Goal: Task Accomplishment & Management: Manage account settings

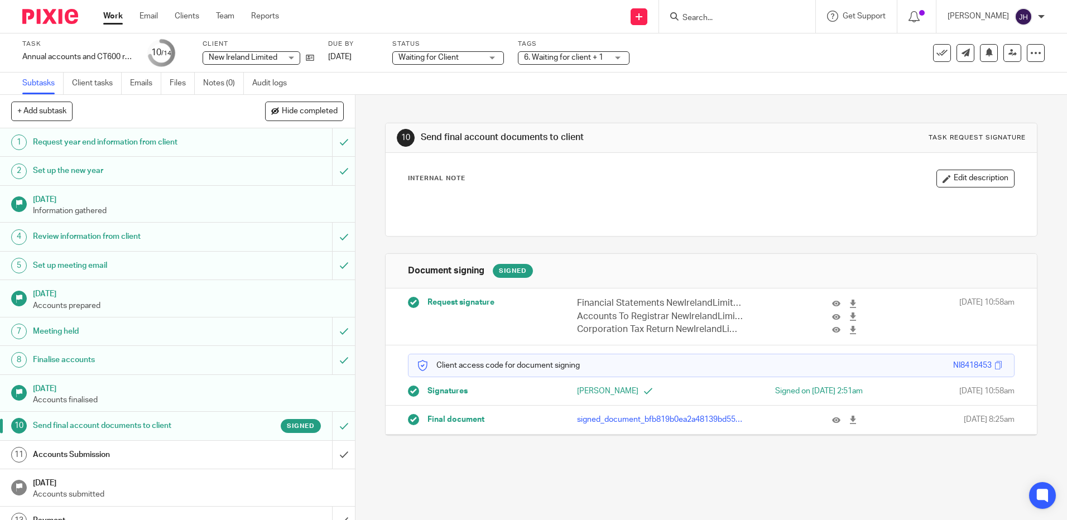
click at [224, 455] on div "Accounts Submission" at bounding box center [177, 454] width 289 height 17
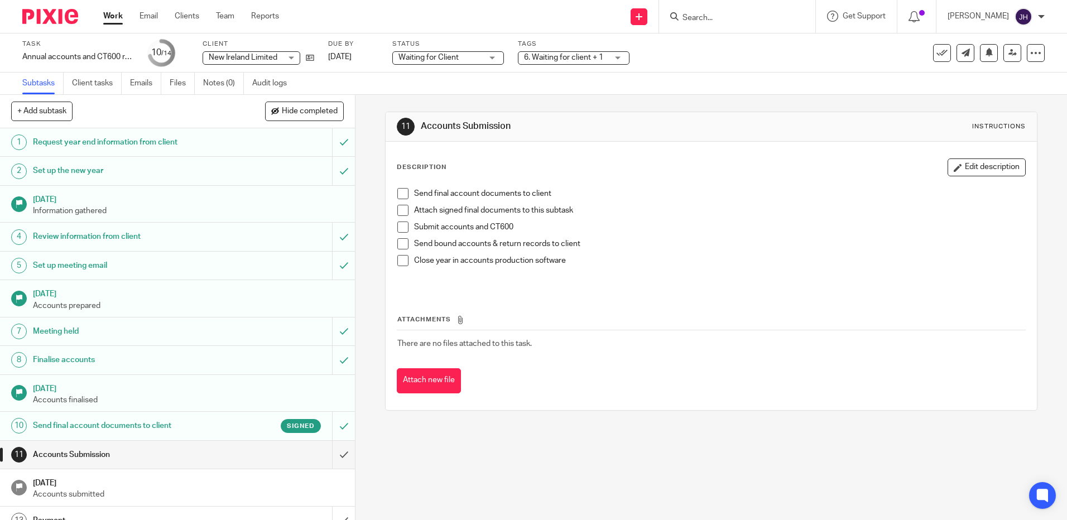
click at [402, 192] on span at bounding box center [402, 193] width 11 height 11
click at [403, 210] on span at bounding box center [402, 210] width 11 height 11
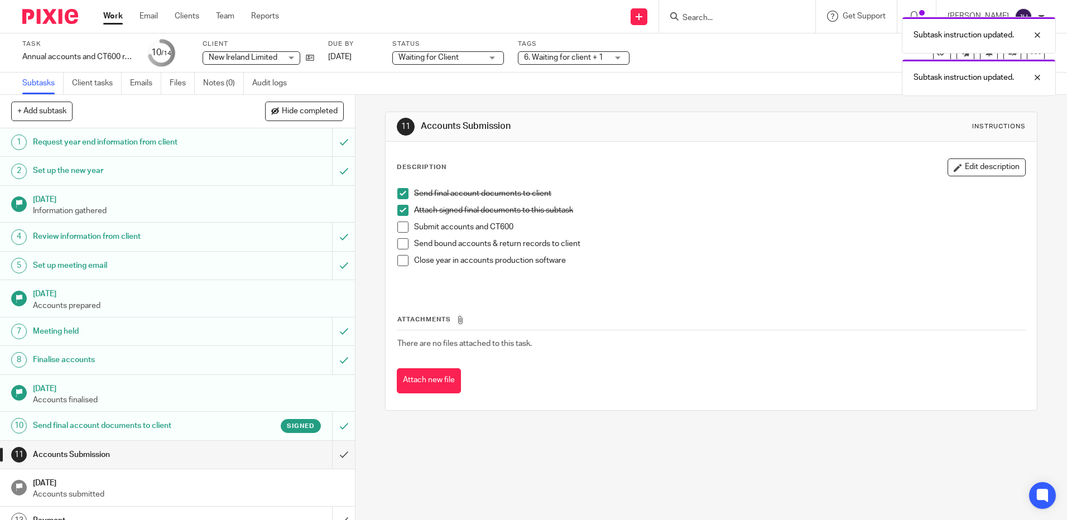
click at [402, 227] on span at bounding box center [402, 227] width 11 height 11
click at [402, 240] on span at bounding box center [402, 243] width 11 height 11
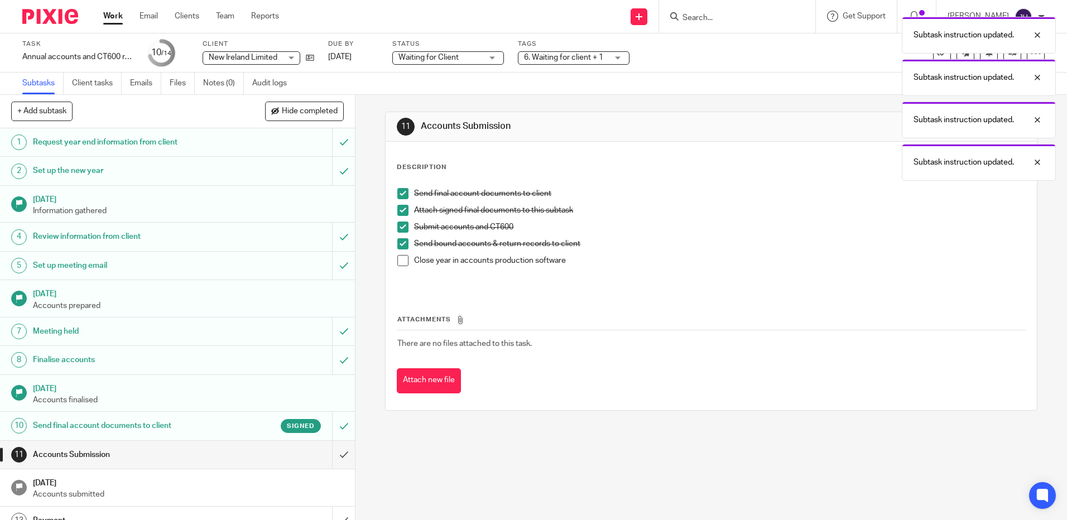
click at [398, 264] on span at bounding box center [402, 260] width 11 height 11
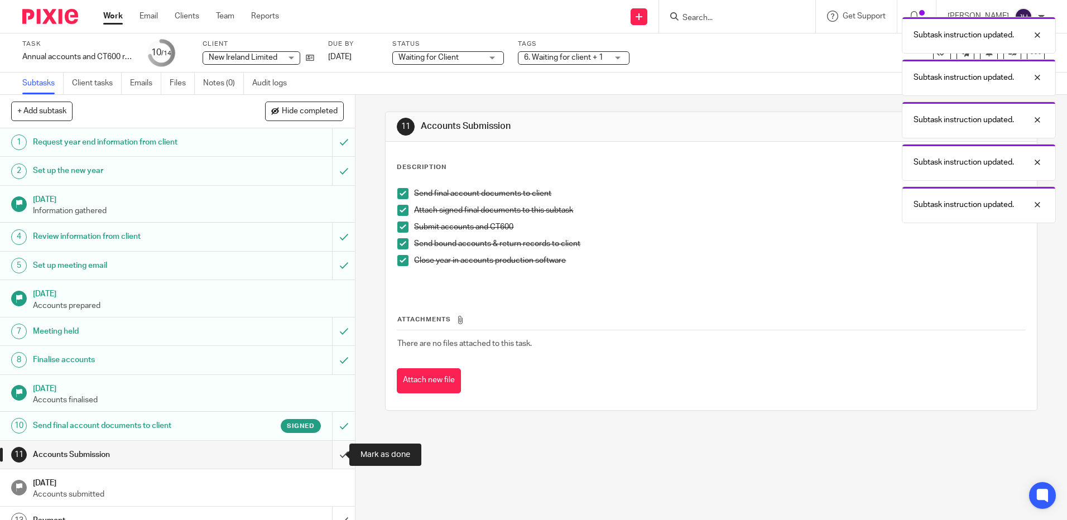
click at [335, 460] on input "submit" at bounding box center [177, 455] width 355 height 28
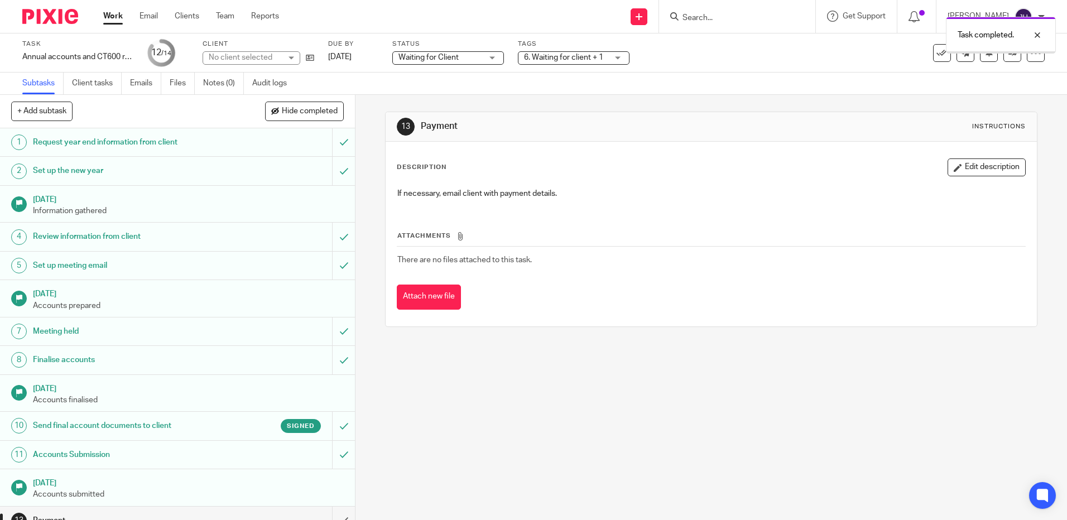
scroll to position [44, 0]
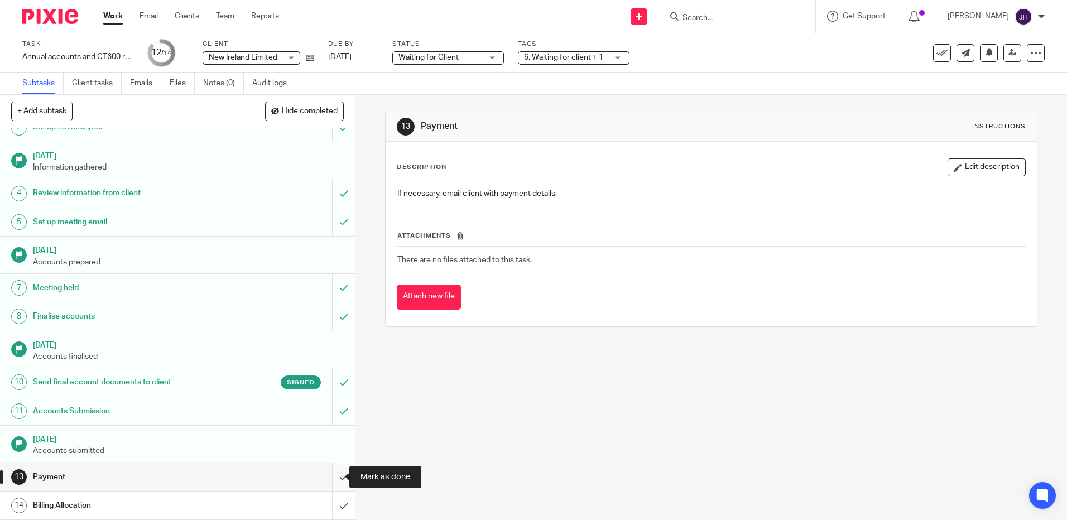
click at [331, 474] on input "submit" at bounding box center [177, 477] width 355 height 28
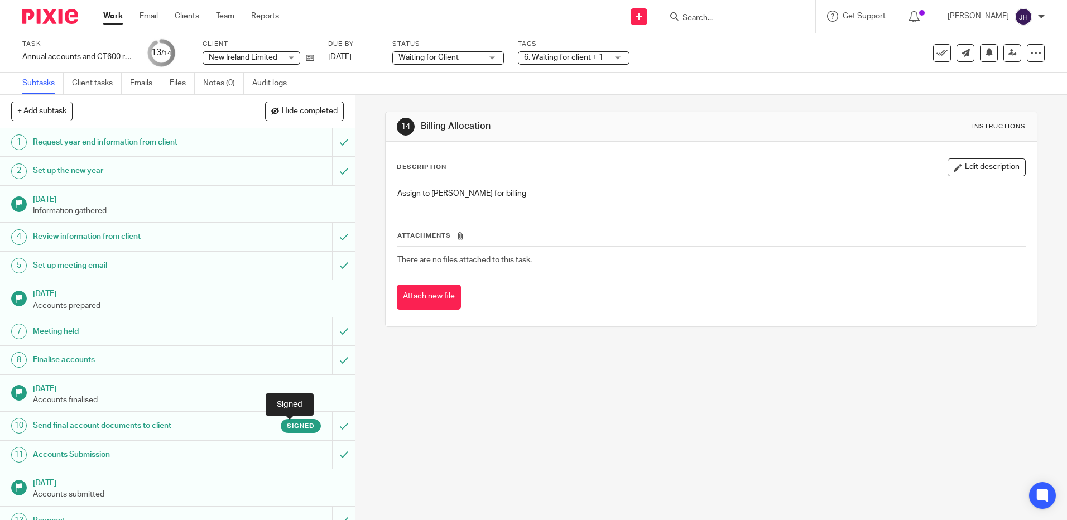
scroll to position [44, 0]
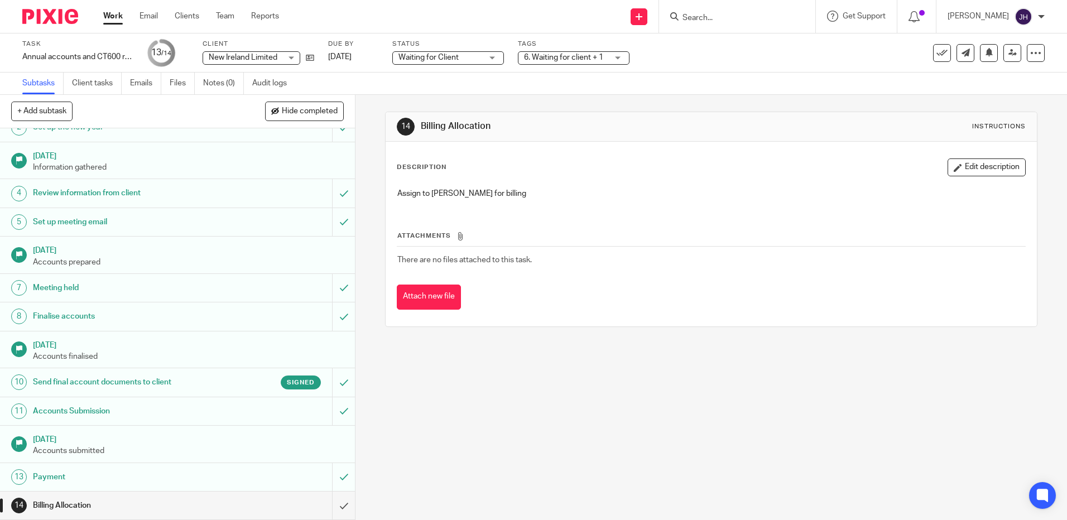
click at [268, 508] on div "Billing Allocation" at bounding box center [177, 505] width 289 height 17
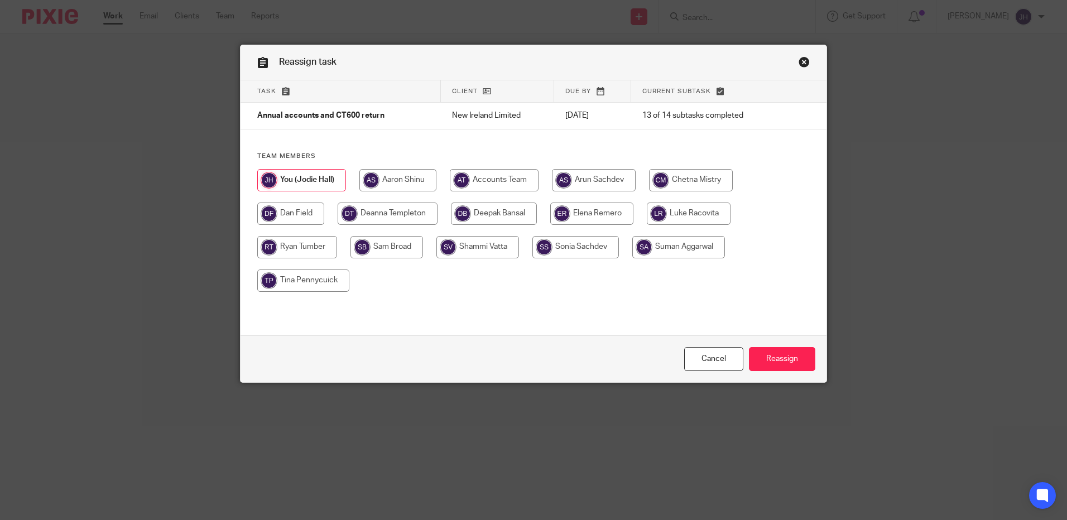
click at [410, 212] on input "radio" at bounding box center [388, 214] width 100 height 22
radio input "true"
click at [770, 357] on input "Reassign" at bounding box center [782, 359] width 66 height 24
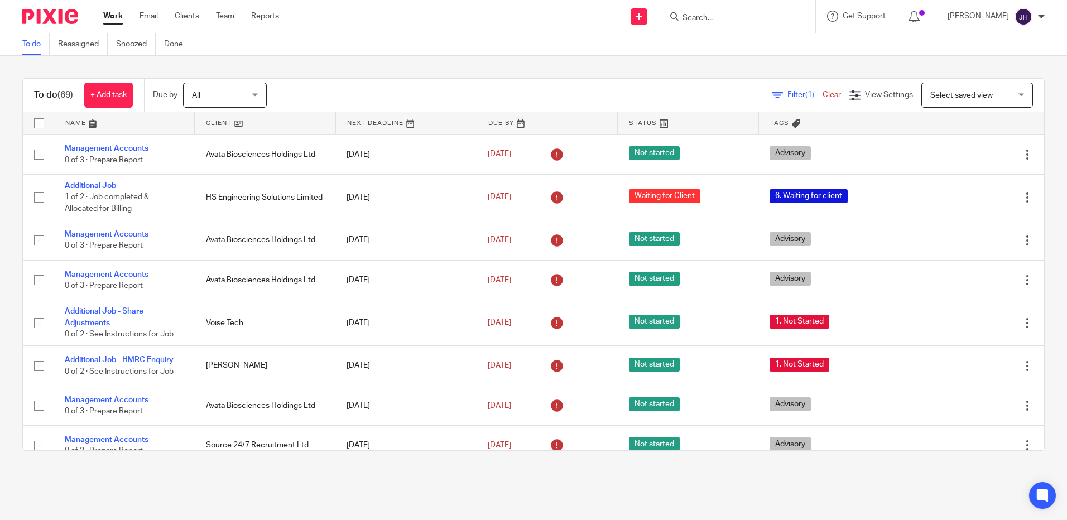
click at [732, 23] on input "Search" at bounding box center [731, 18] width 100 height 10
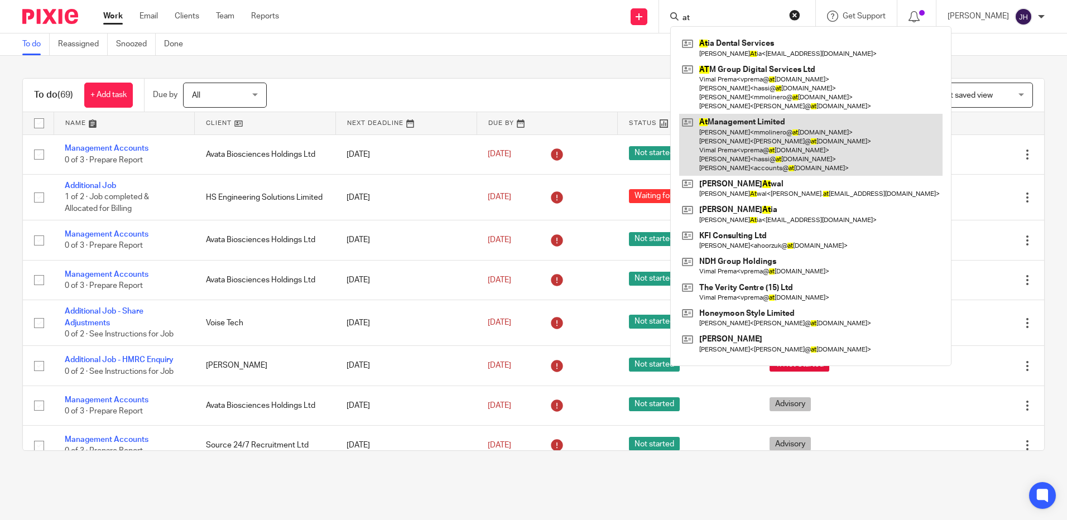
type input "at"
click at [799, 150] on link at bounding box center [810, 145] width 263 height 62
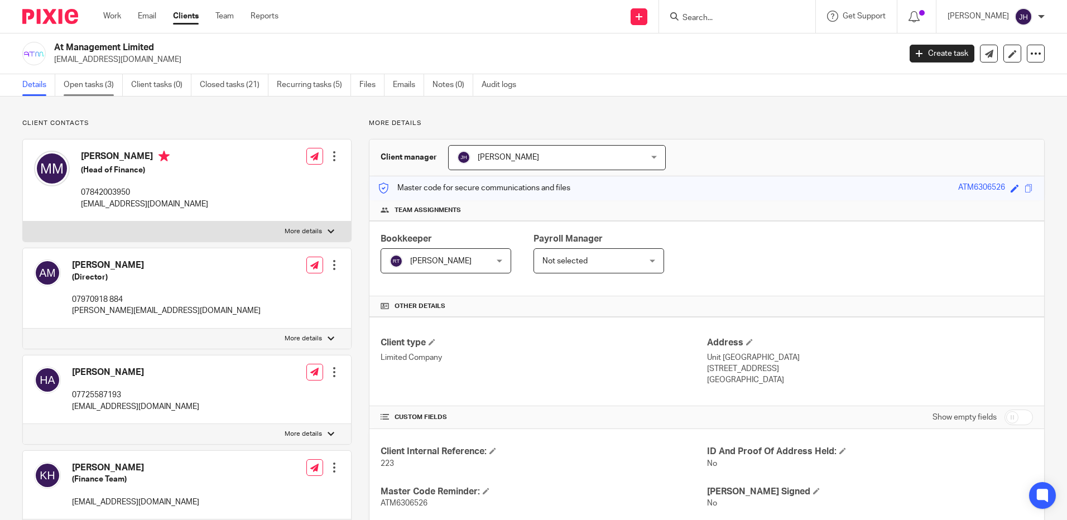
click at [80, 88] on link "Open tasks (3)" at bounding box center [93, 85] width 59 height 22
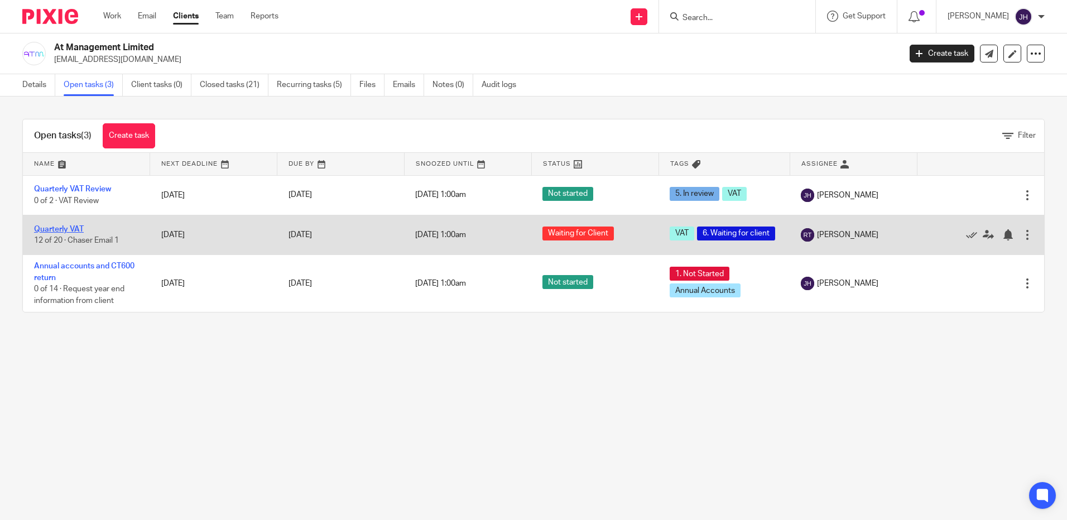
click at [64, 229] on link "Quarterly VAT" at bounding box center [59, 229] width 50 height 8
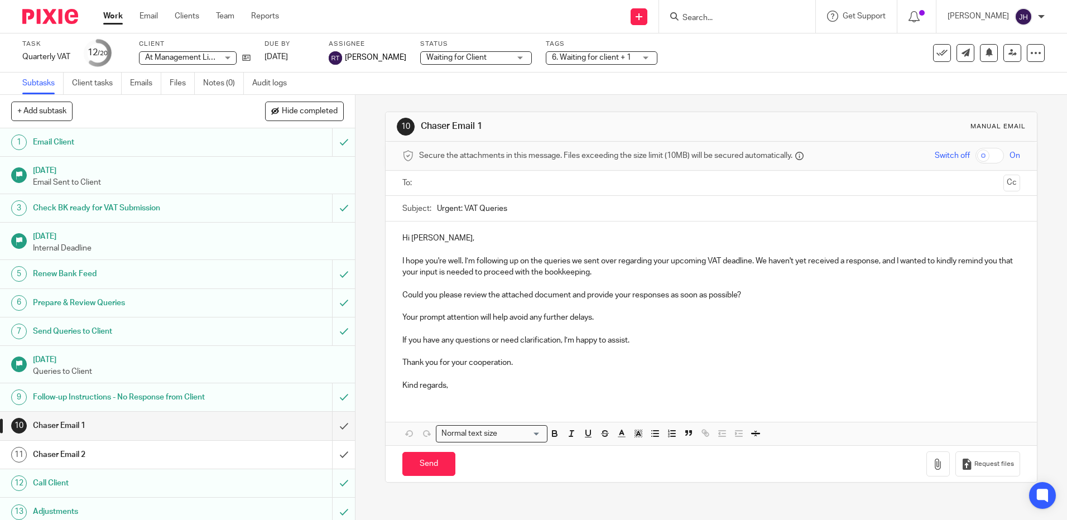
scroll to position [224, 0]
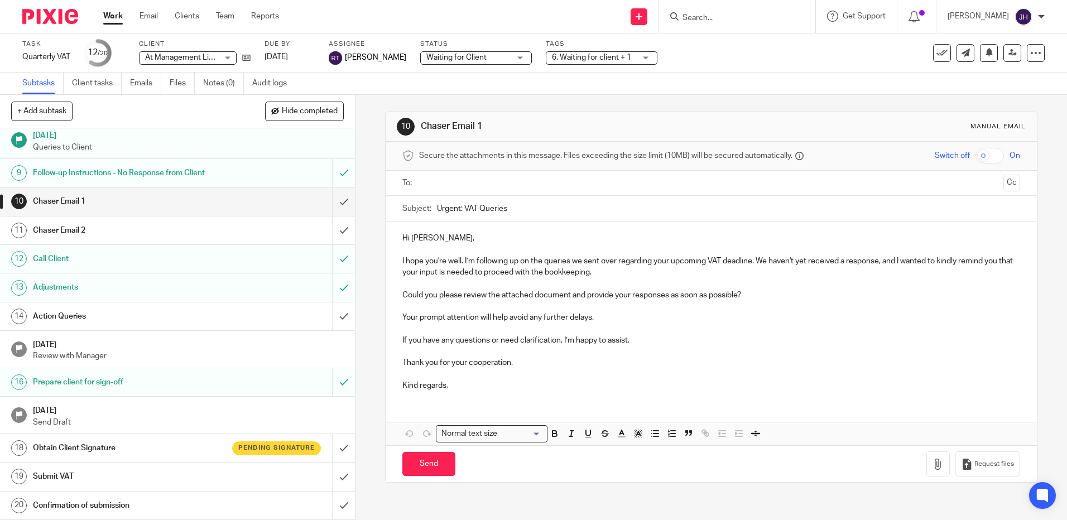
click at [194, 445] on h1 "Obtain Client Signature" at bounding box center [129, 448] width 192 height 17
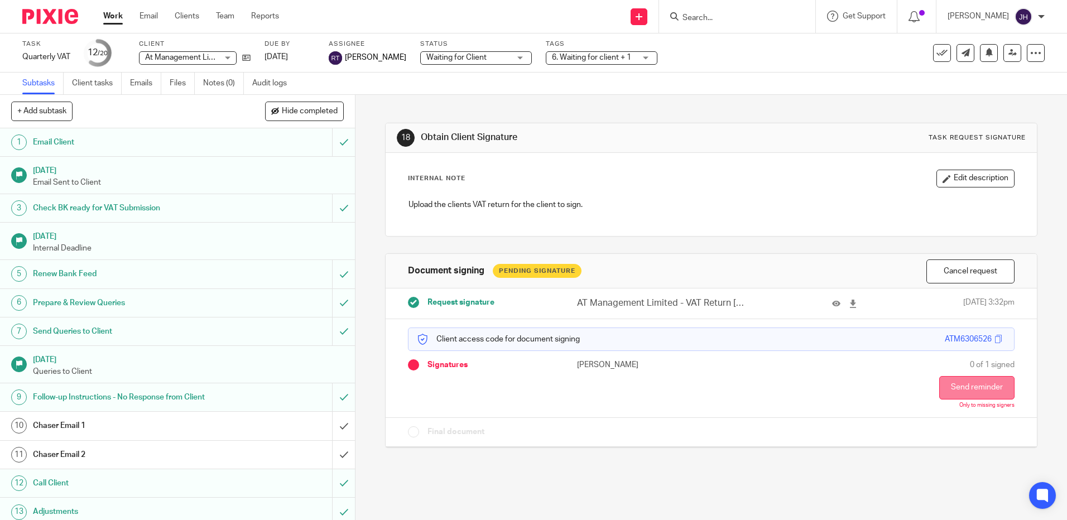
click at [959, 387] on button "Send reminder" at bounding box center [976, 387] width 75 height 23
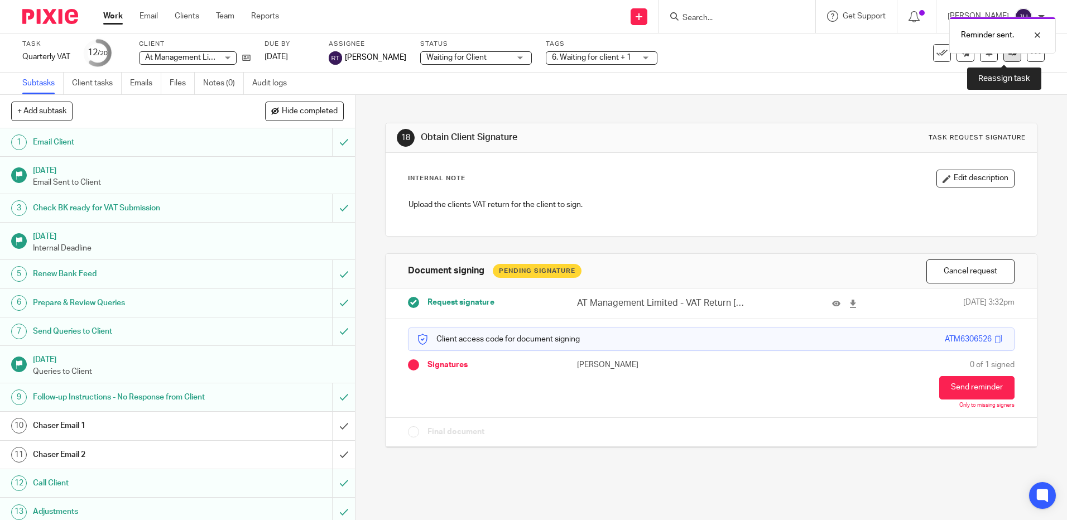
click at [1003, 57] on link at bounding box center [1012, 53] width 18 height 18
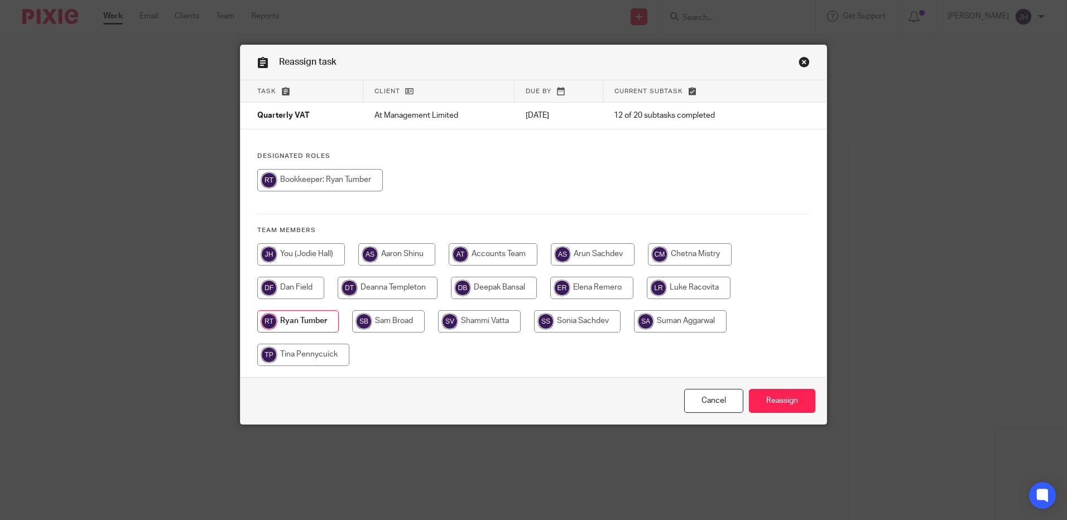
click at [326, 256] on input "radio" at bounding box center [301, 254] width 88 height 22
radio input "true"
click at [777, 397] on input "Reassign" at bounding box center [782, 401] width 66 height 24
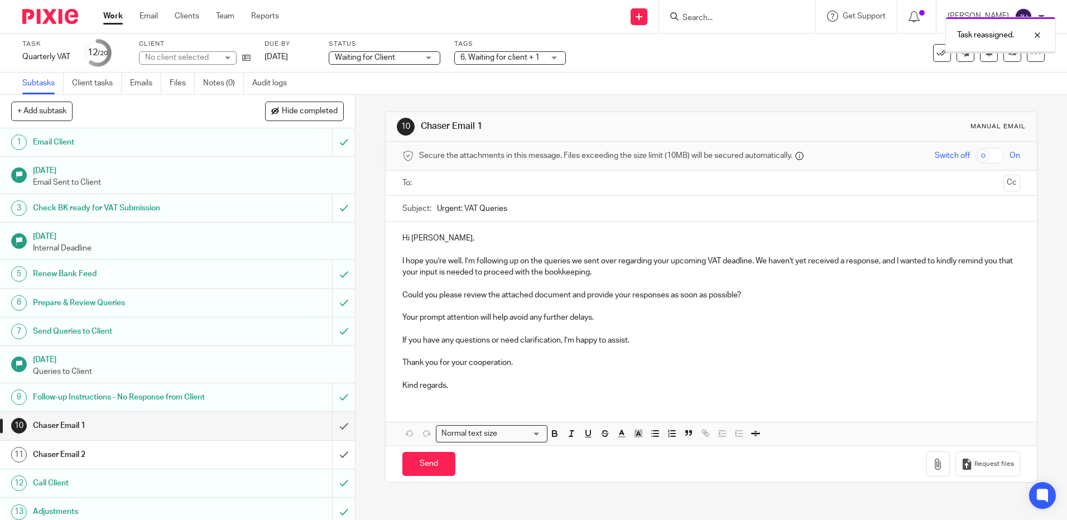
click at [118, 21] on link "Work" at bounding box center [113, 16] width 20 height 11
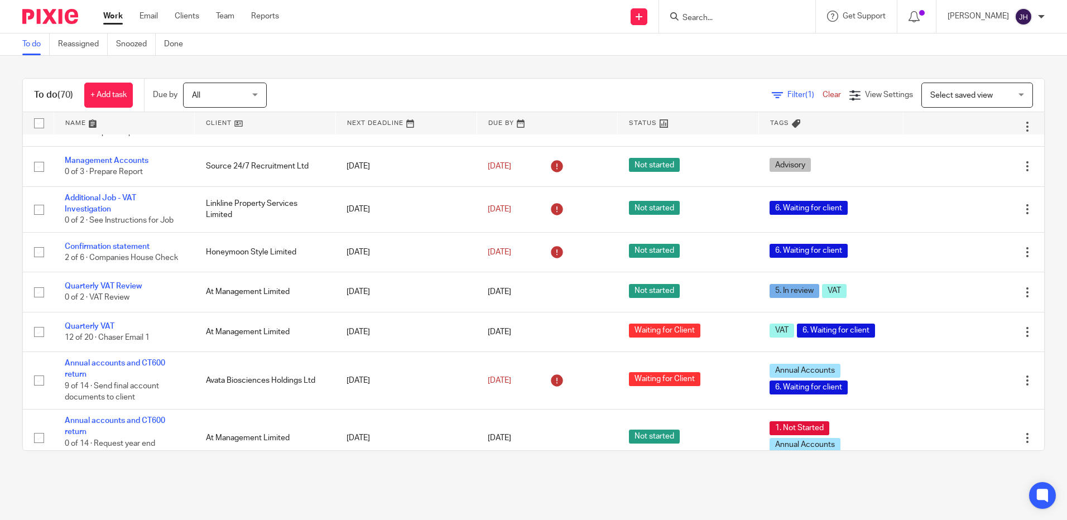
scroll to position [391, 0]
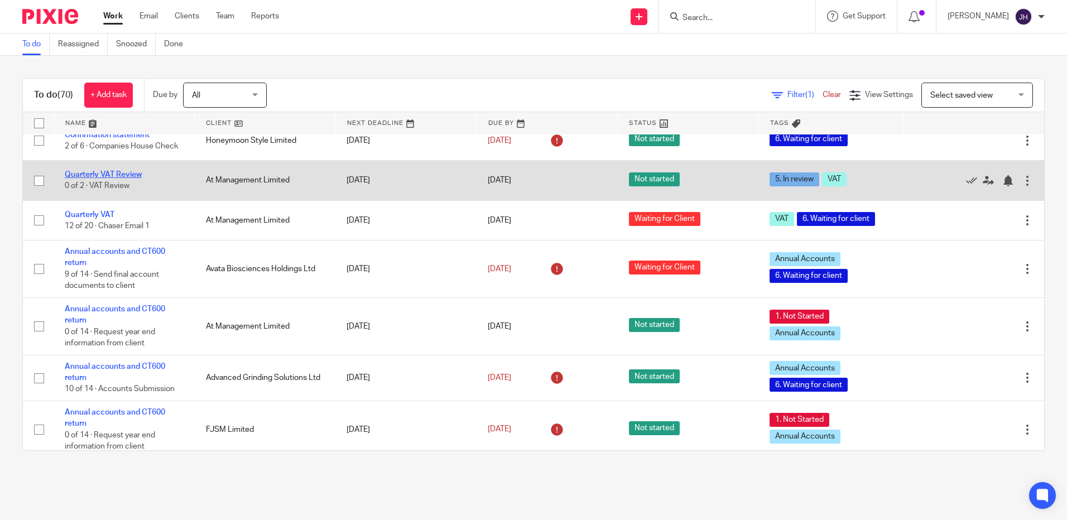
click at [118, 174] on link "Quarterly VAT Review" at bounding box center [103, 175] width 77 height 8
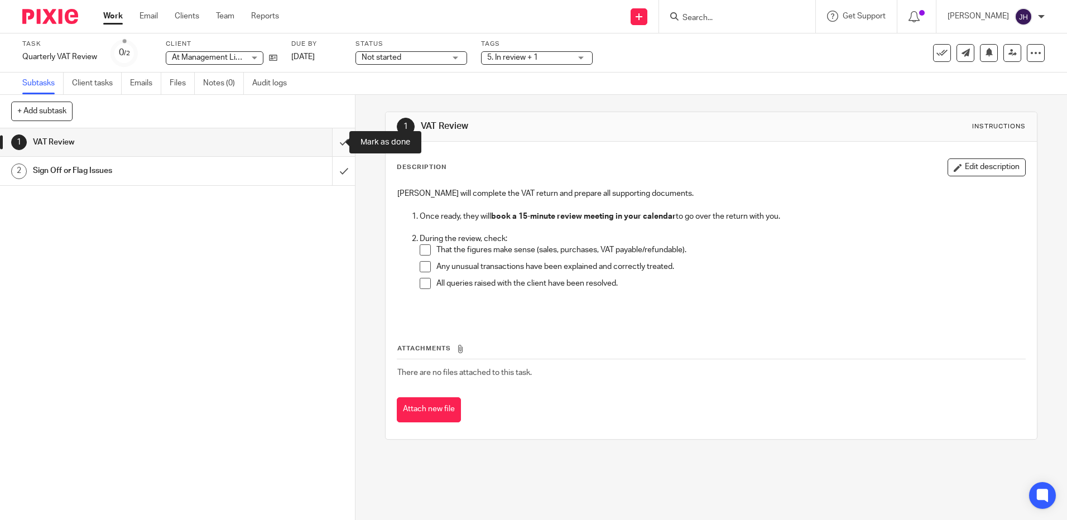
click at [329, 146] on input "submit" at bounding box center [177, 142] width 355 height 28
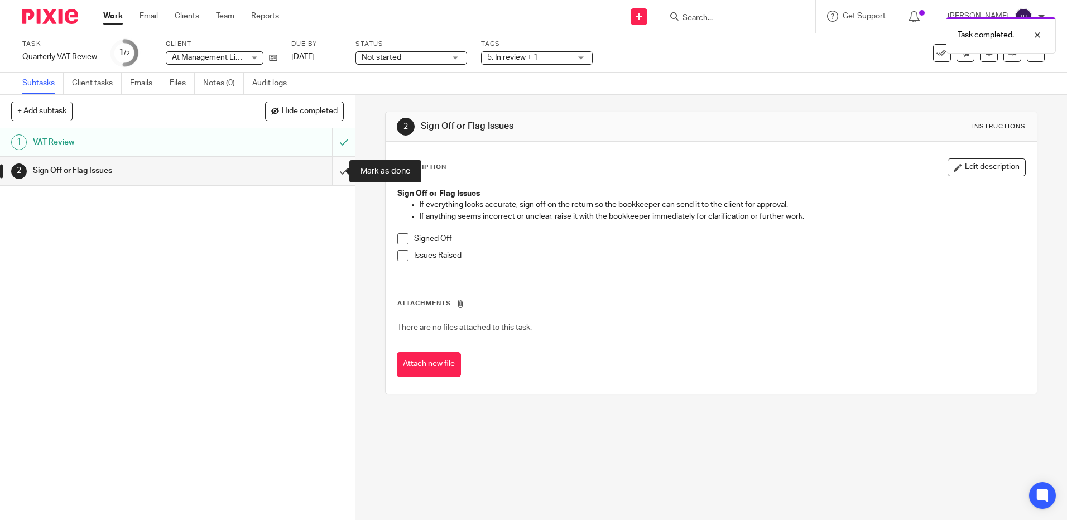
click at [329, 175] on input "submit" at bounding box center [177, 171] width 355 height 28
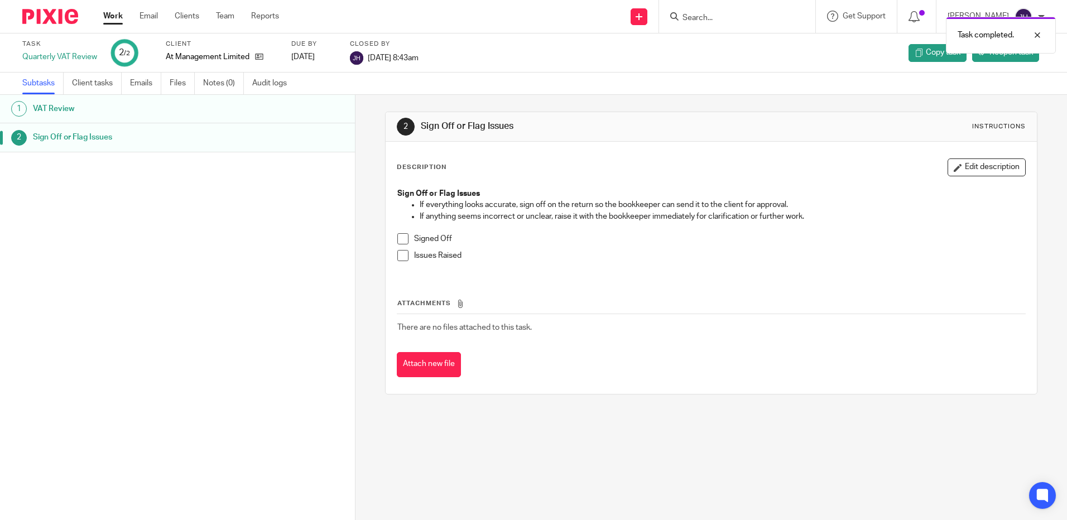
click at [124, 17] on ul "Work Email Clients Team Reports" at bounding box center [199, 16] width 193 height 11
click at [118, 17] on link "Work" at bounding box center [113, 16] width 20 height 11
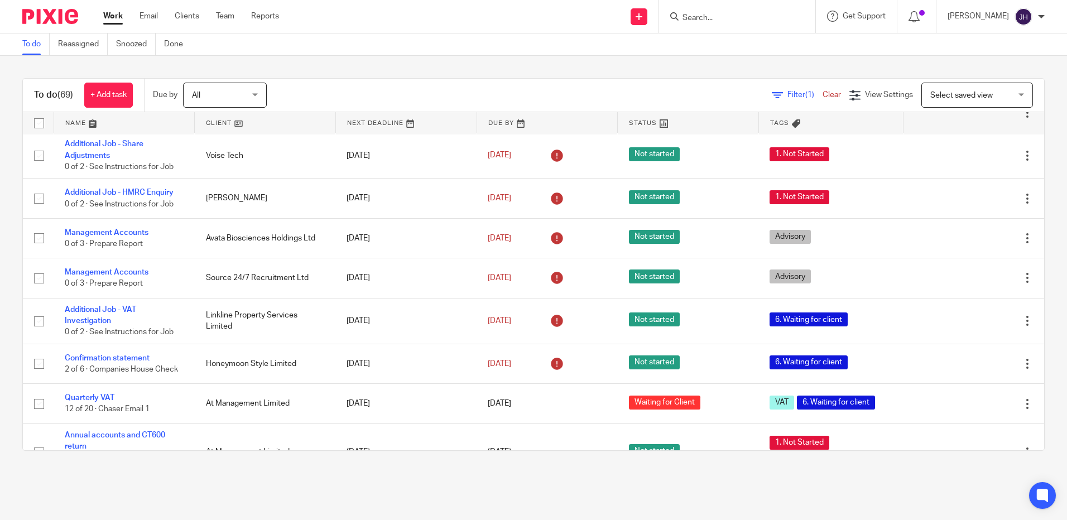
scroll to position [279, 0]
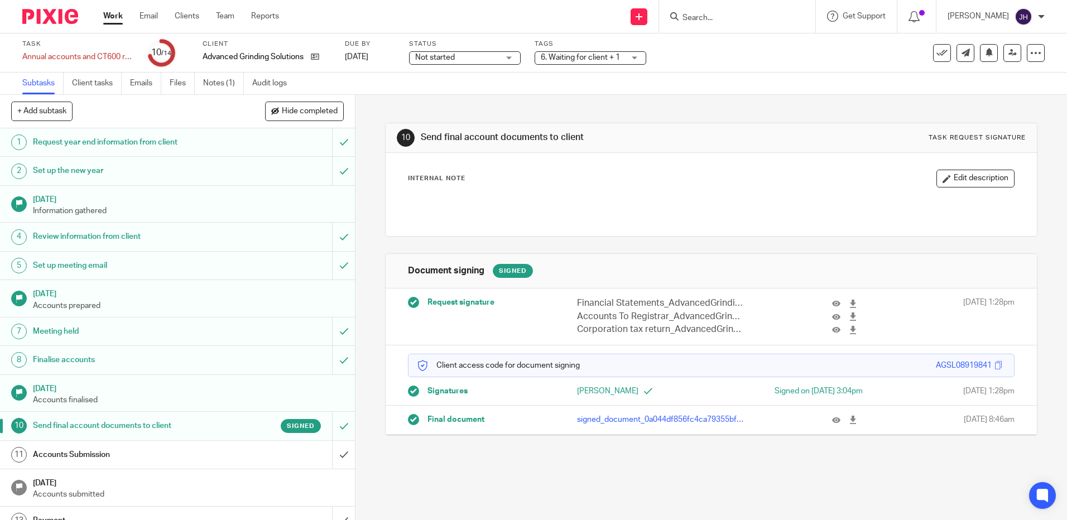
drag, startPoint x: 838, startPoint y: 421, endPoint x: 787, endPoint y: 241, distance: 186.7
click at [787, 241] on div "10 Send final account documents to client Task request signature Internal Note …" at bounding box center [711, 271] width 652 height 352
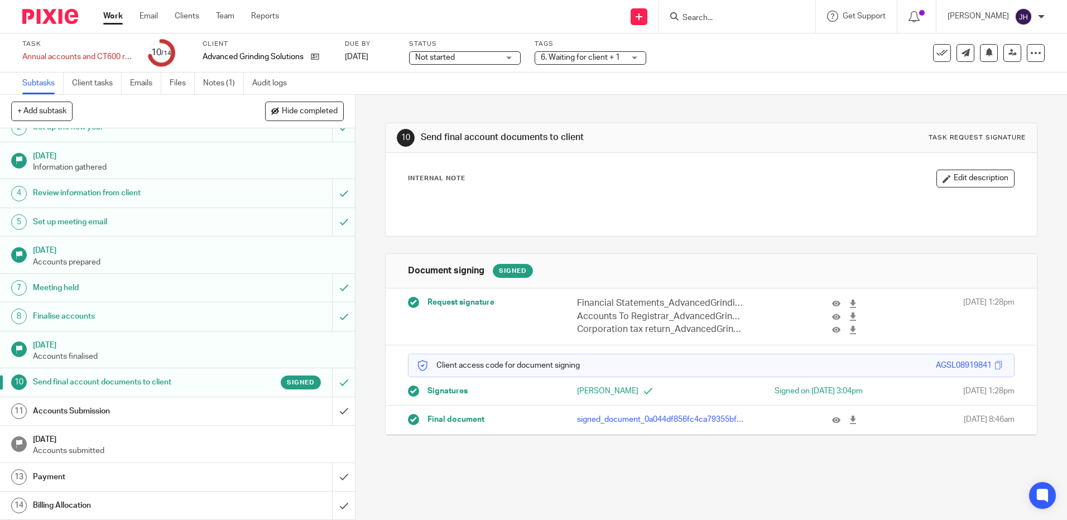
click at [224, 411] on div "Accounts Submission" at bounding box center [177, 411] width 289 height 17
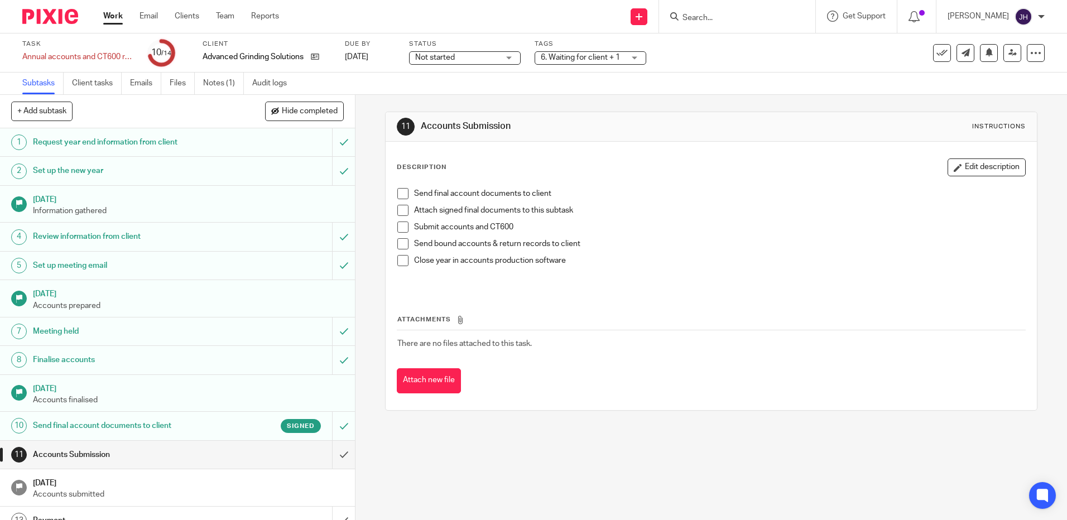
click at [398, 194] on span at bounding box center [402, 193] width 11 height 11
click at [397, 207] on span at bounding box center [402, 210] width 11 height 11
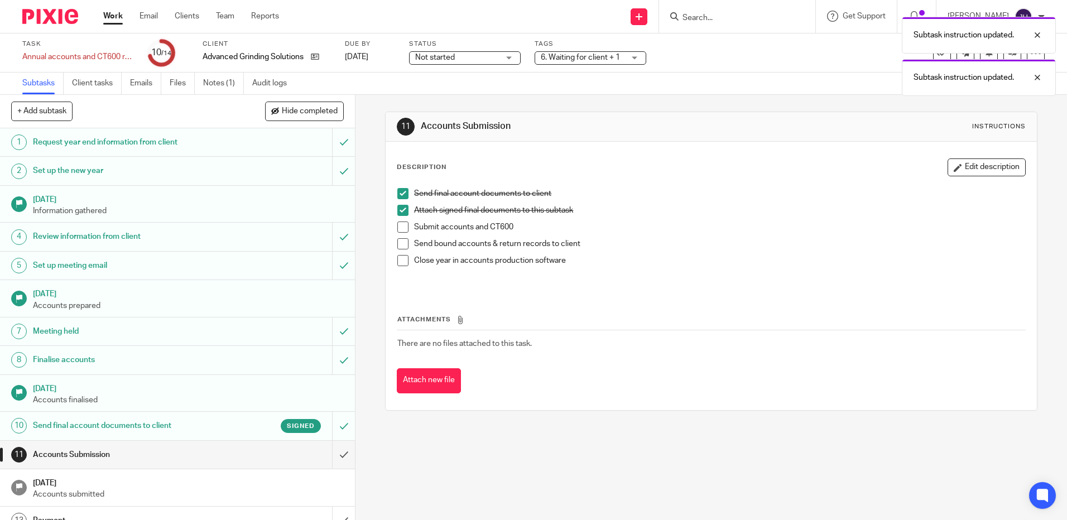
click at [397, 222] on span at bounding box center [402, 227] width 11 height 11
click at [400, 242] on span at bounding box center [402, 243] width 11 height 11
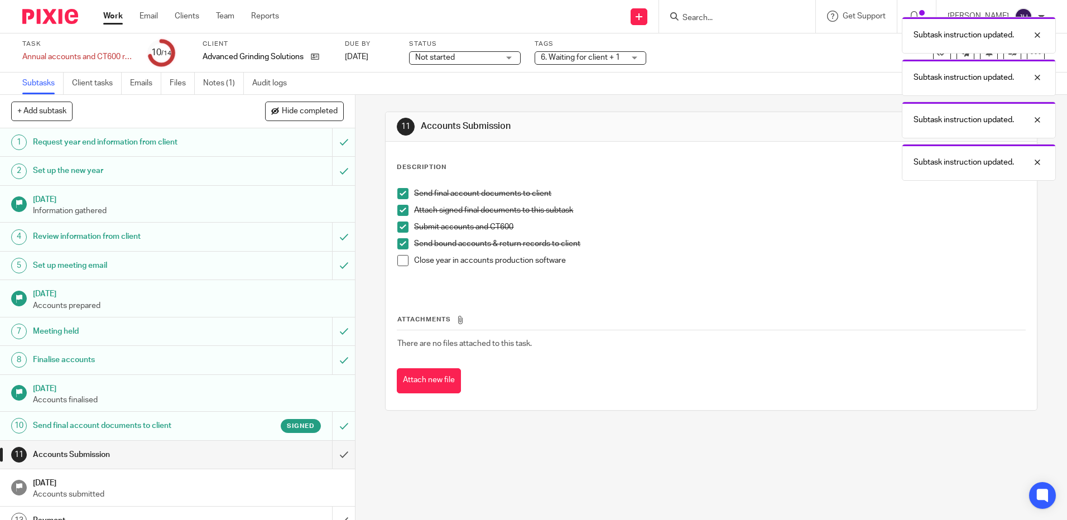
click at [400, 259] on span at bounding box center [402, 260] width 11 height 11
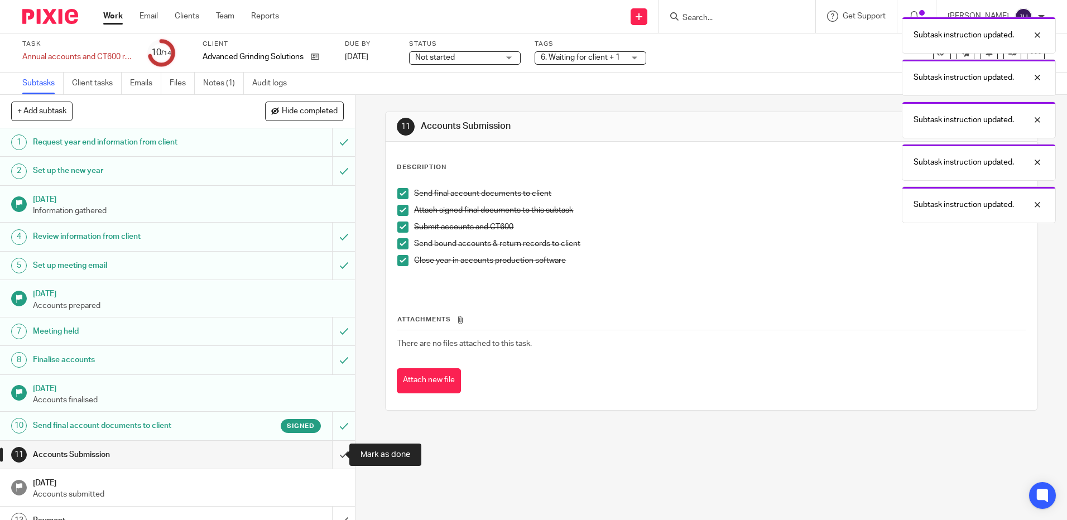
click at [330, 453] on input "submit" at bounding box center [177, 455] width 355 height 28
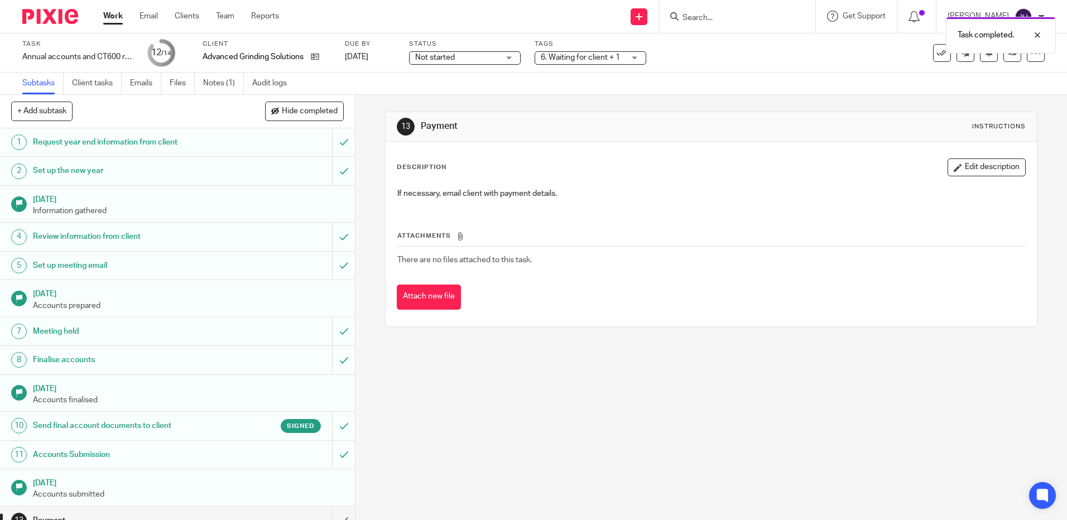
click at [273, 453] on div "Accounts Submission" at bounding box center [177, 454] width 289 height 17
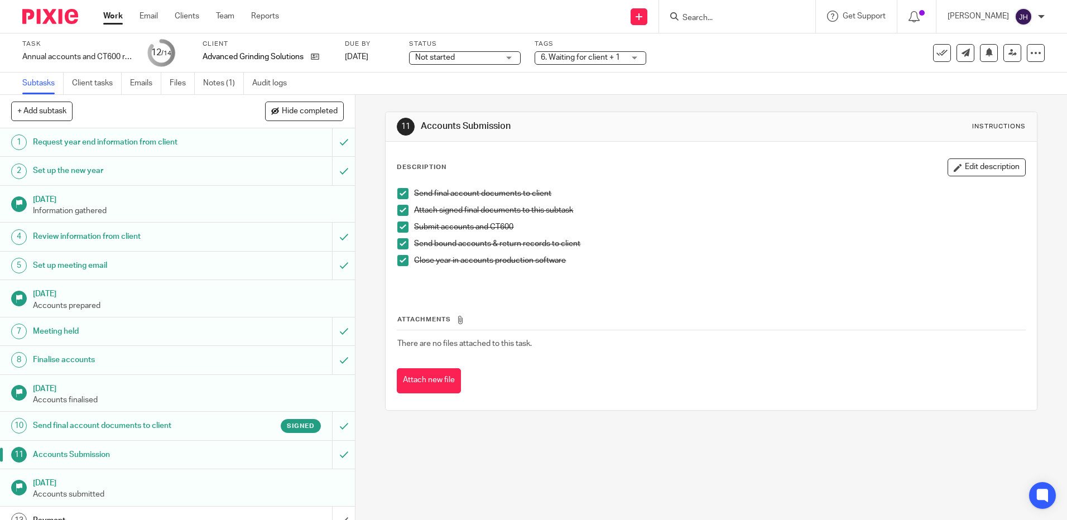
click at [403, 224] on span at bounding box center [402, 227] width 11 height 11
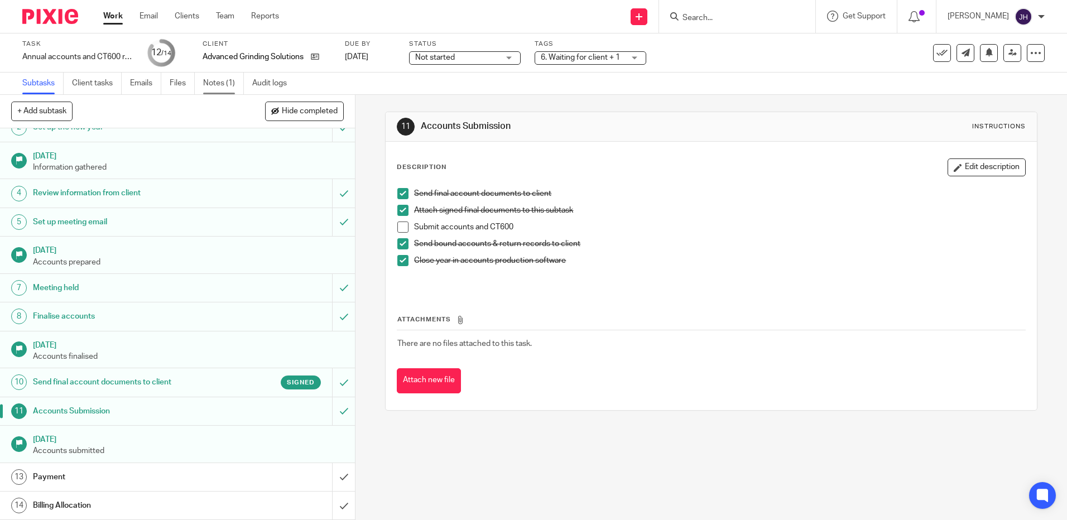
click at [230, 83] on link "Notes (1)" at bounding box center [223, 84] width 41 height 22
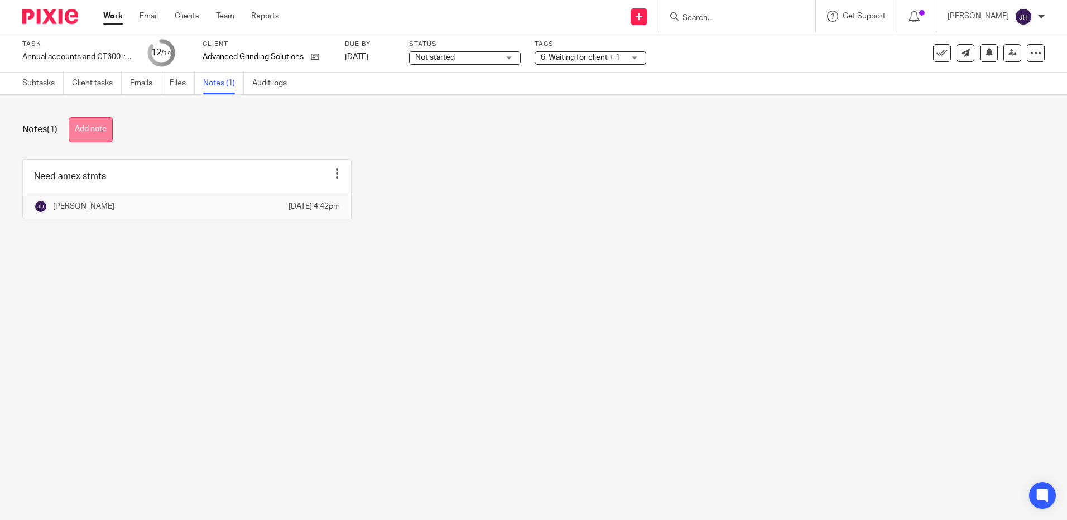
click at [105, 130] on button "Add note" at bounding box center [91, 129] width 44 height 25
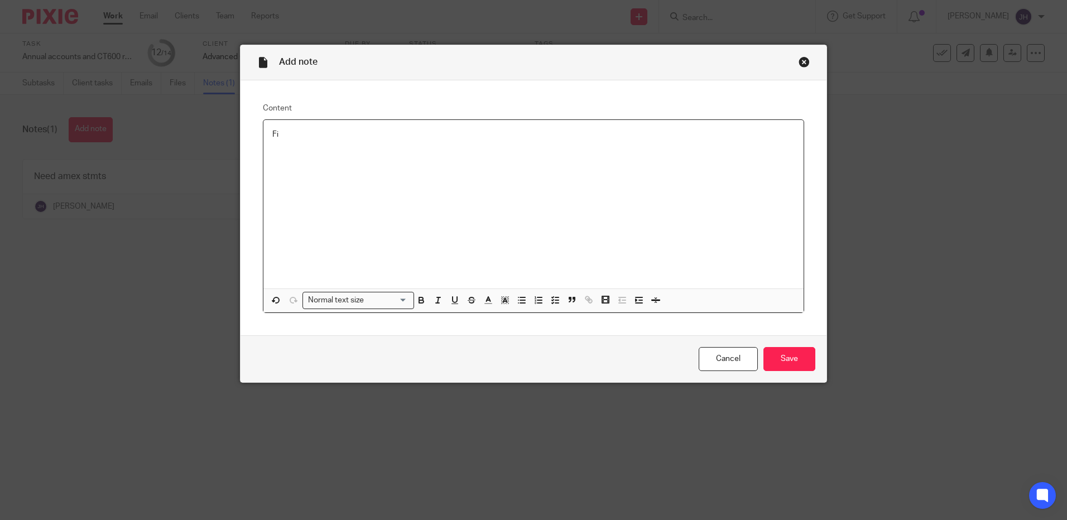
click at [363, 137] on p "Fi" at bounding box center [533, 134] width 522 height 11
click at [487, 136] on p "Filed companies house set but per AS leave Corp tax filing till DEc 25- Dea set…" at bounding box center [533, 134] width 522 height 11
click at [595, 133] on p "Filed companies house set but per AS leave Corp tax filing till Dec 25- Dea set…" at bounding box center [533, 134] width 522 height 11
click at [772, 352] on input "Save" at bounding box center [789, 359] width 52 height 24
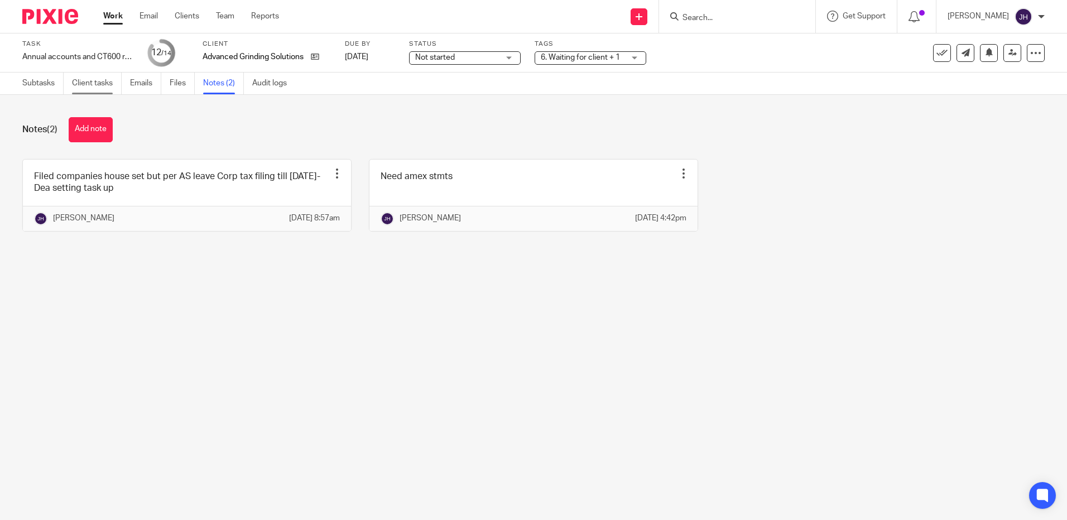
click at [94, 89] on link "Client tasks" at bounding box center [97, 84] width 50 height 22
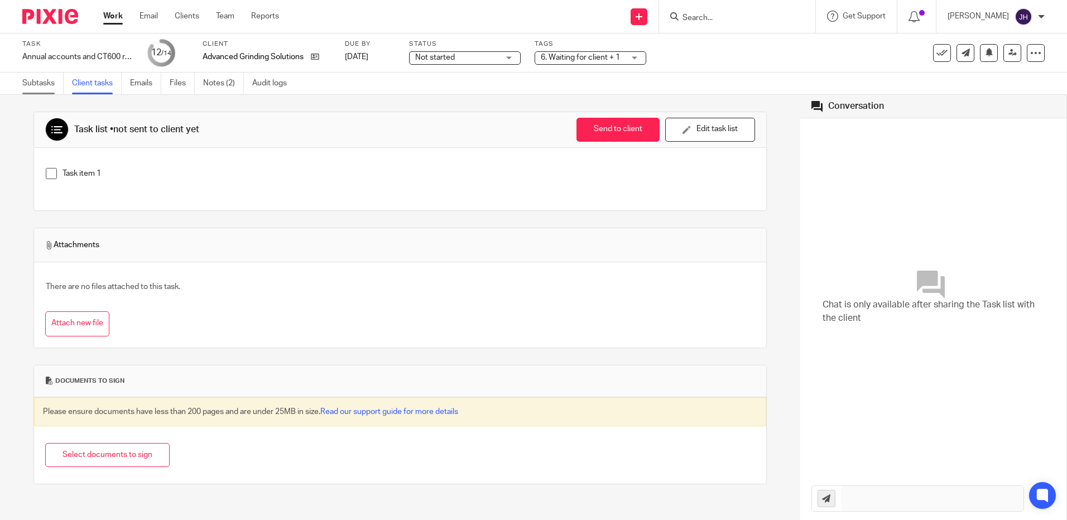
click at [44, 87] on link "Subtasks" at bounding box center [42, 84] width 41 height 22
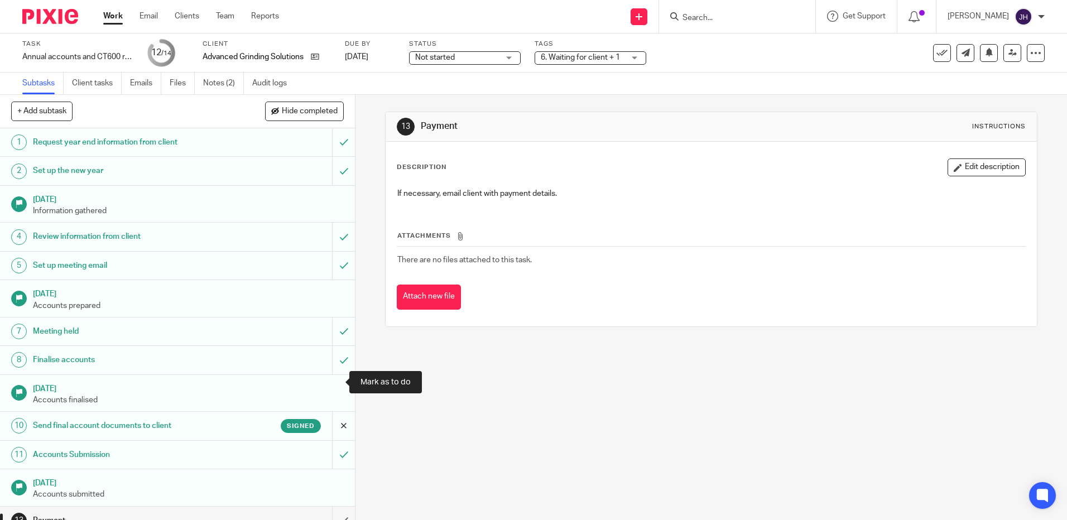
scroll to position [44, 0]
